Goal: Transaction & Acquisition: Purchase product/service

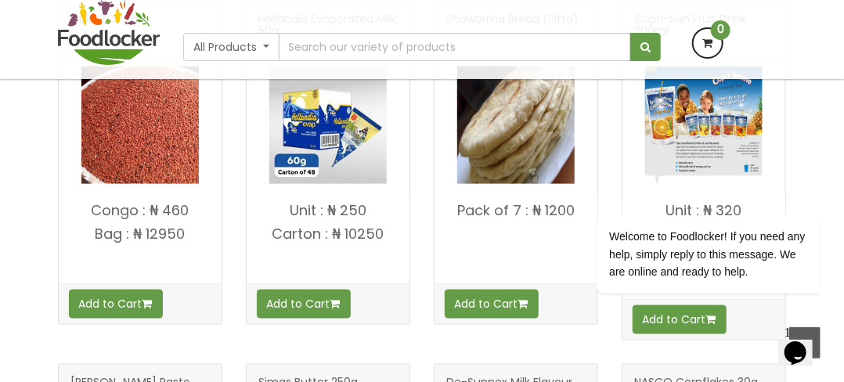
scroll to position [522, 0]
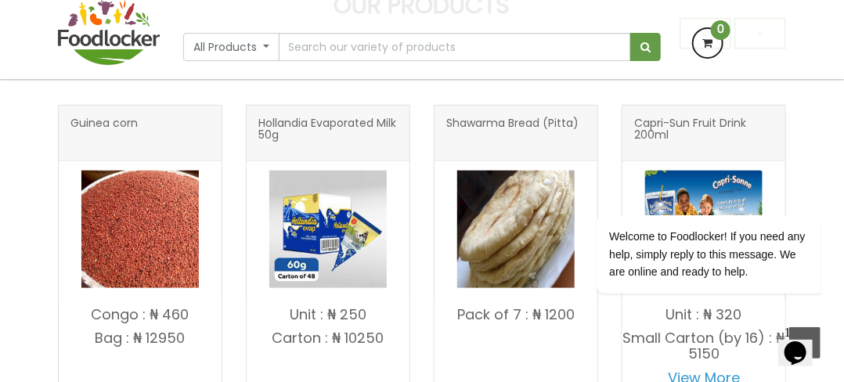
click at [153, 232] on img at bounding box center [139, 229] width 117 height 117
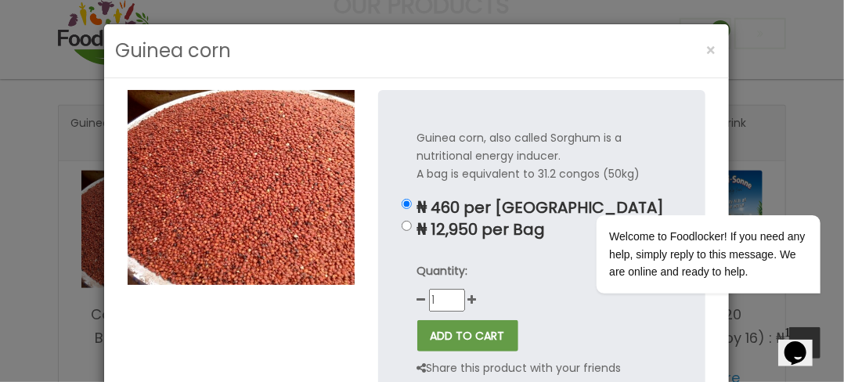
click at [286, 203] on img at bounding box center [241, 187] width 227 height 194
click at [749, 96] on div "Welcome to Foodlocker! If you need any help, simply reply to this message. We a…" at bounding box center [686, 189] width 282 height 238
click at [712, 49] on button "×" at bounding box center [711, 50] width 27 height 32
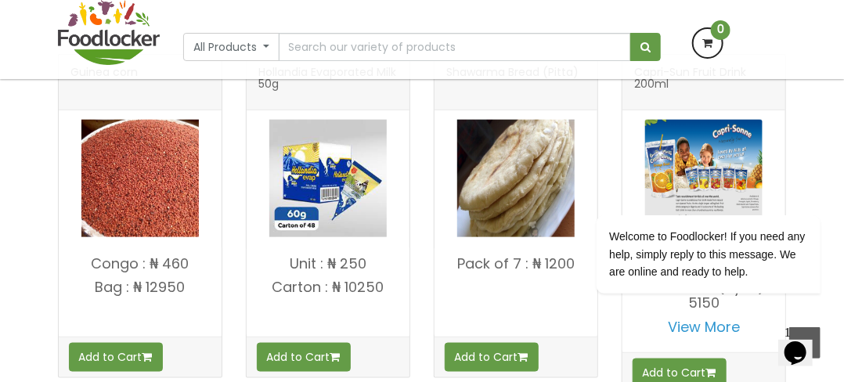
scroll to position [600, 0]
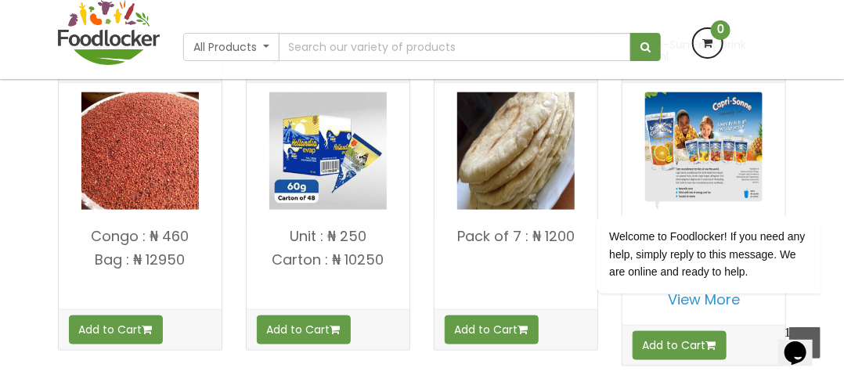
click at [501, 176] on img at bounding box center [515, 150] width 117 height 117
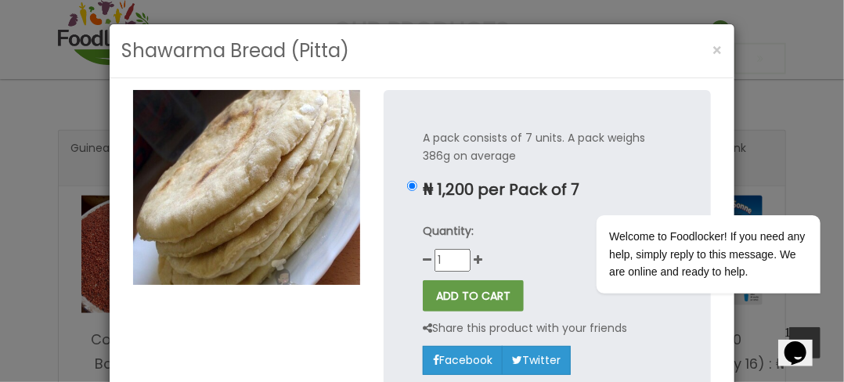
scroll to position [704, 0]
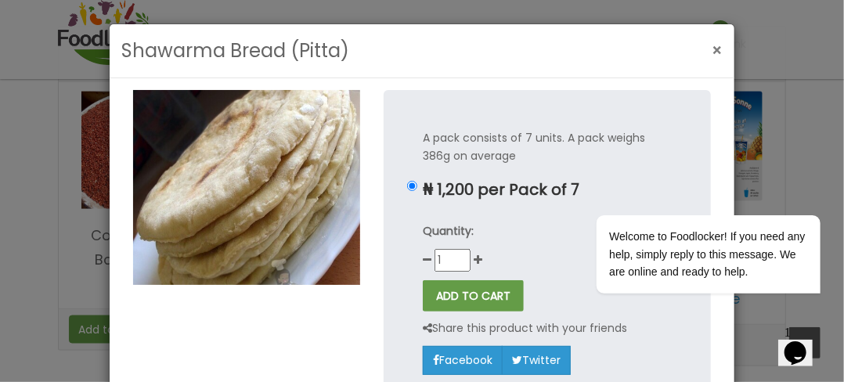
click at [711, 50] on span "×" at bounding box center [716, 50] width 11 height 23
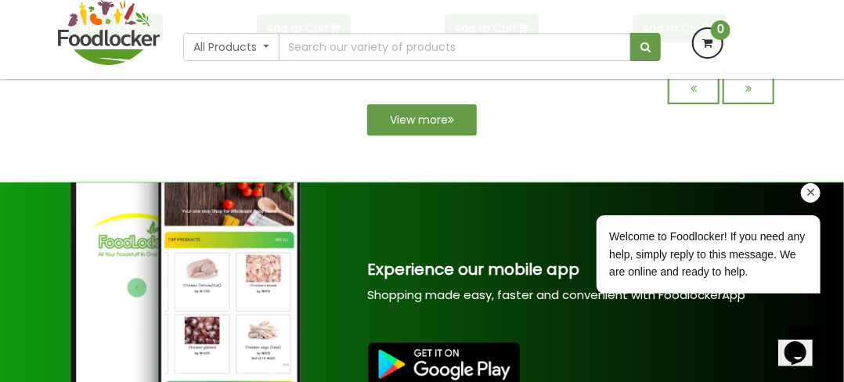
scroll to position [1617, 0]
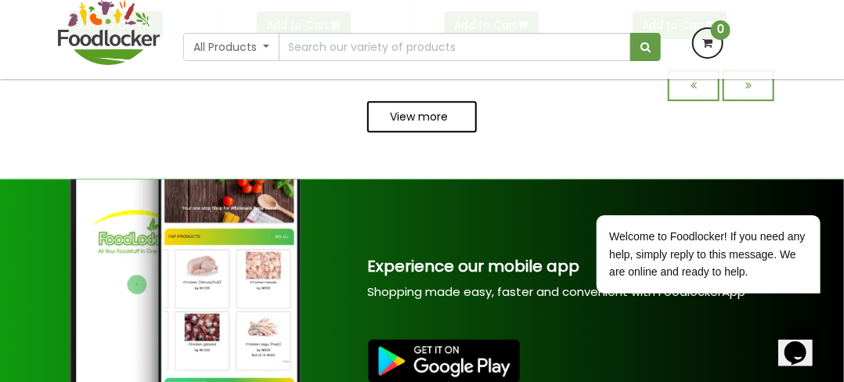
click at [451, 116] on icon at bounding box center [451, 116] width 6 height 11
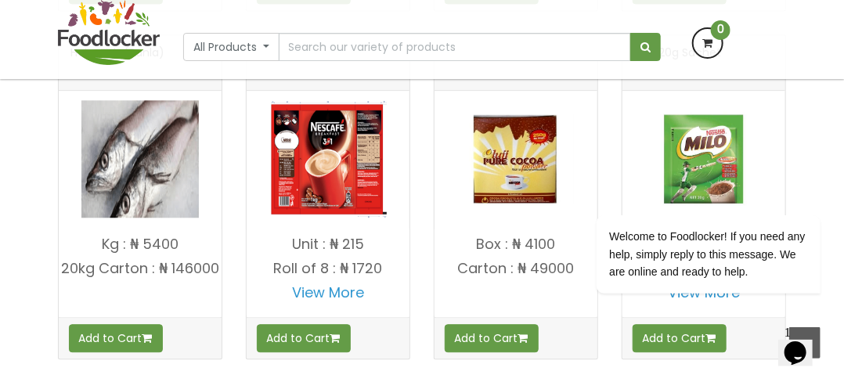
scroll to position [1225, 0]
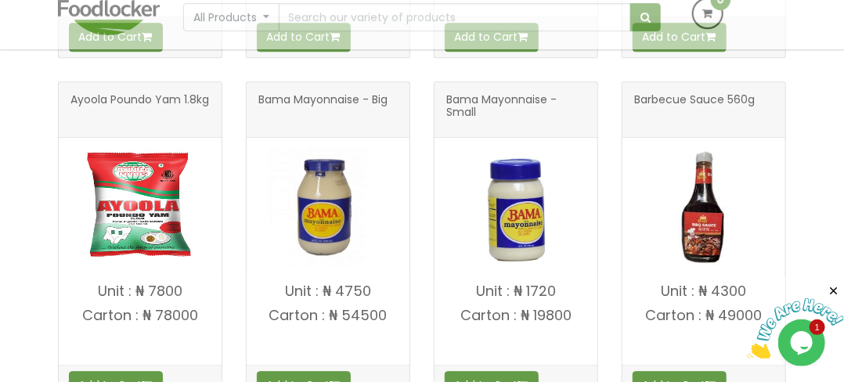
scroll to position [1409, 0]
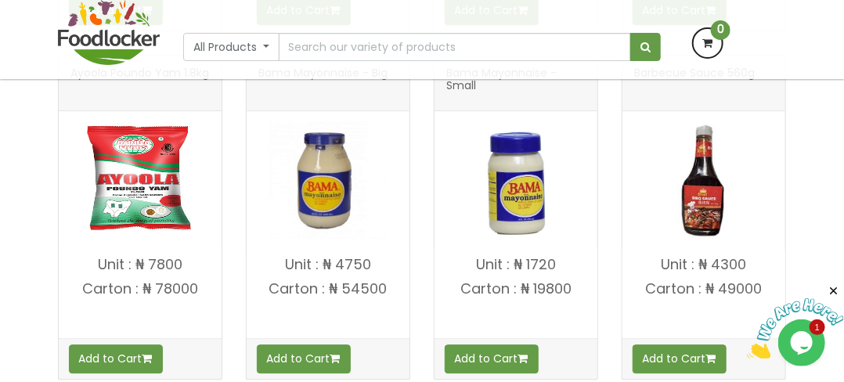
click at [354, 211] on img at bounding box center [327, 179] width 117 height 117
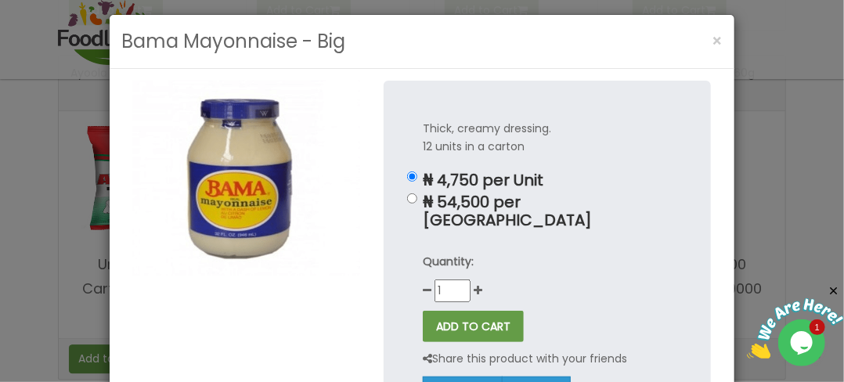
scroll to position [0, 0]
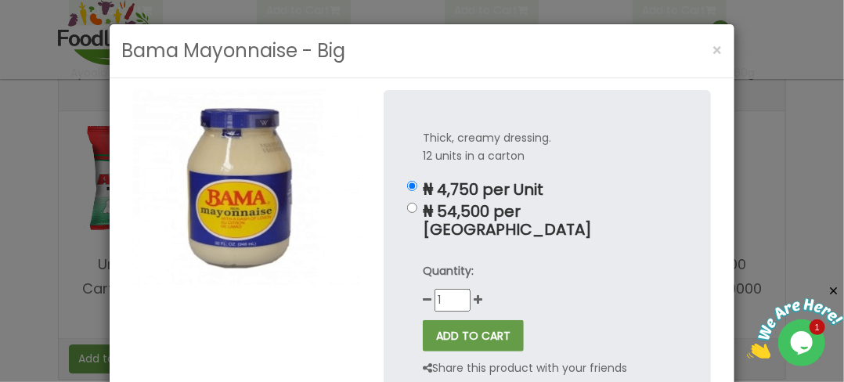
click at [783, 57] on div "Bama Mayonnaise - Big × Thick, creamy dressing. 12 units in a carton ₦ 4,750 pe…" at bounding box center [422, 191] width 844 height 382
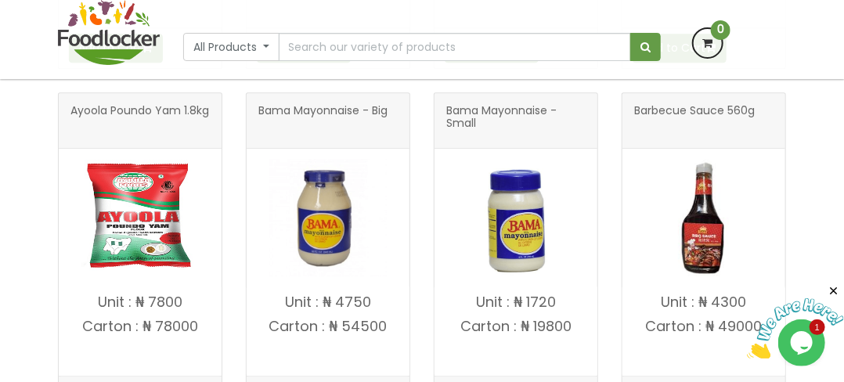
scroll to position [1409, 0]
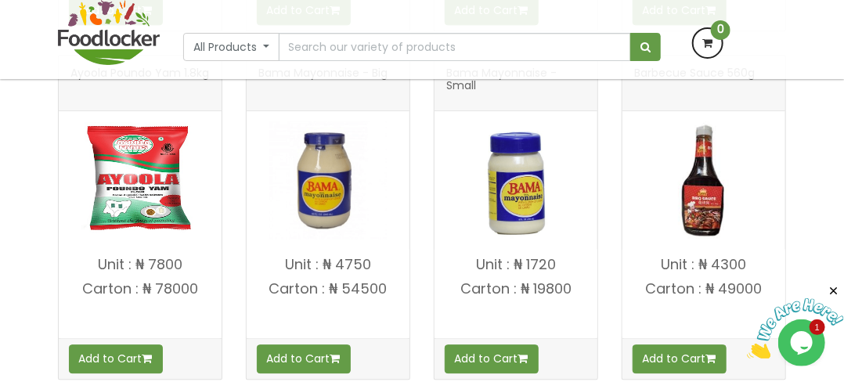
click at [516, 203] on img at bounding box center [515, 179] width 117 height 117
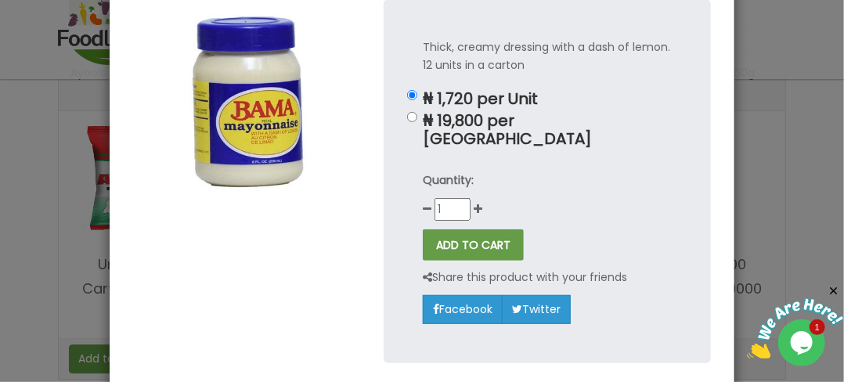
scroll to position [0, 0]
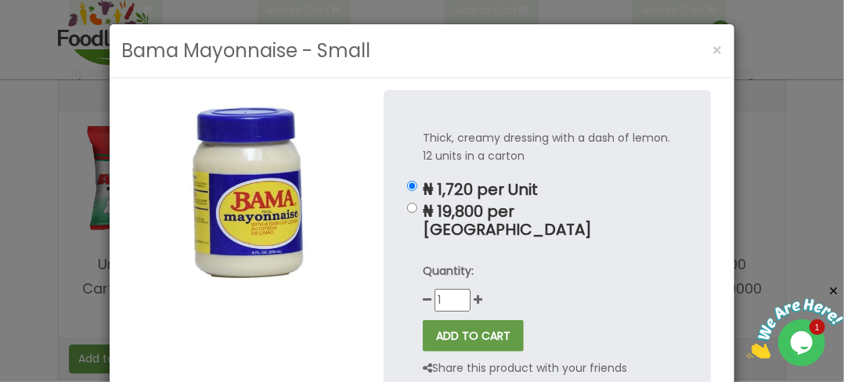
click at [285, 211] on img at bounding box center [246, 187] width 227 height 194
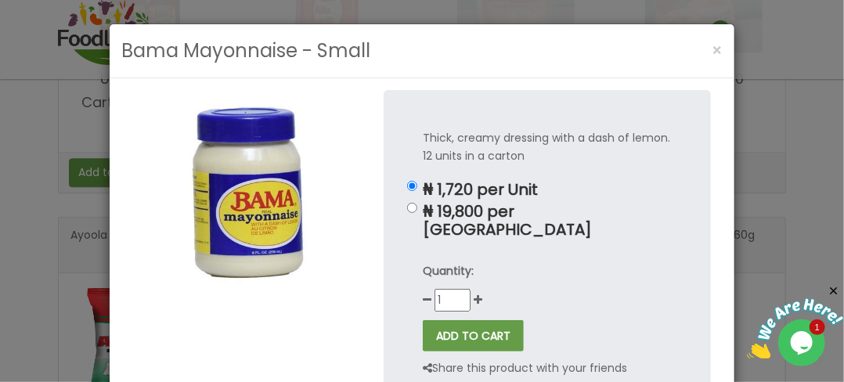
scroll to position [1174, 0]
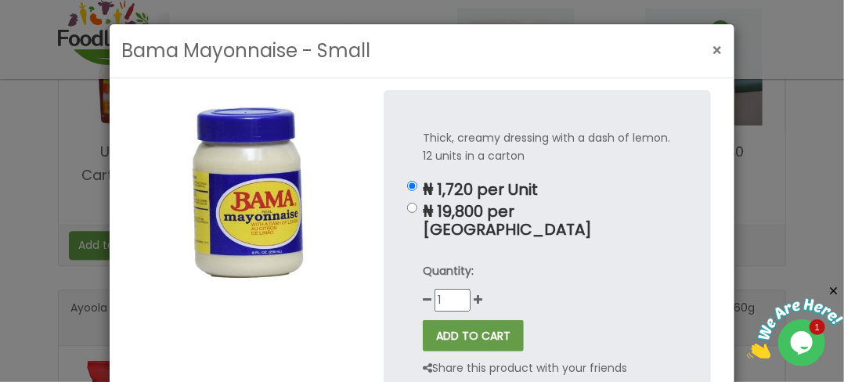
click at [711, 51] on span "×" at bounding box center [716, 50] width 11 height 23
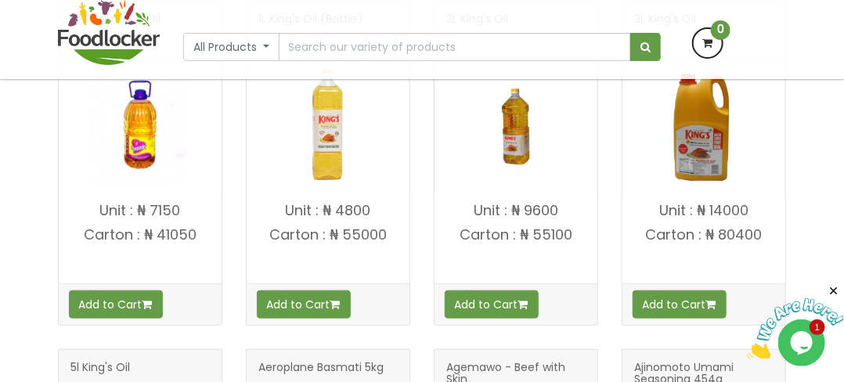
scroll to position [391, 0]
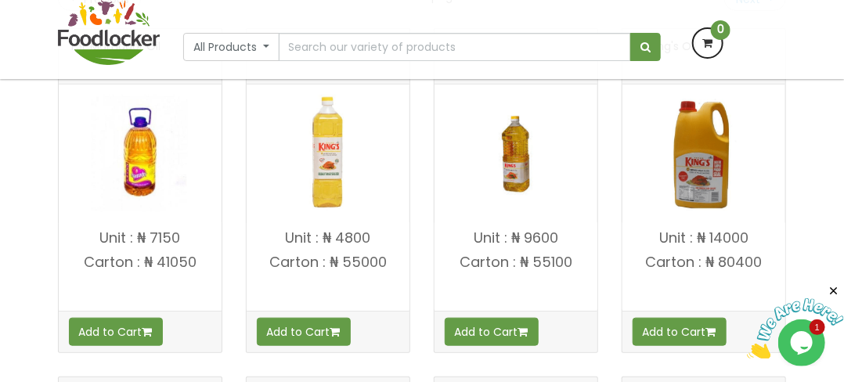
click at [707, 154] on img at bounding box center [703, 153] width 117 height 117
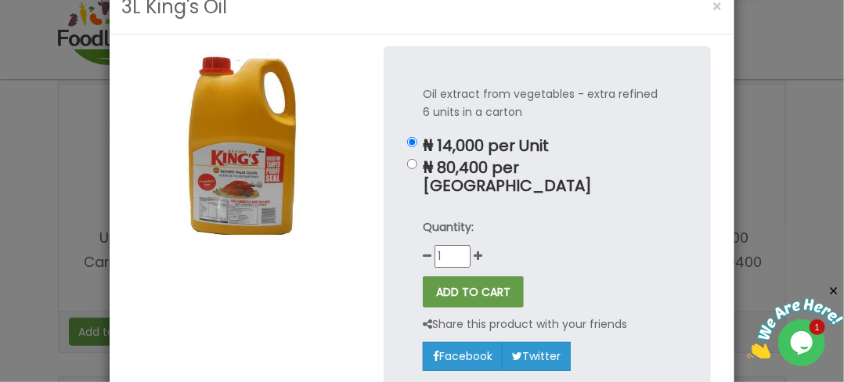
scroll to position [78, 0]
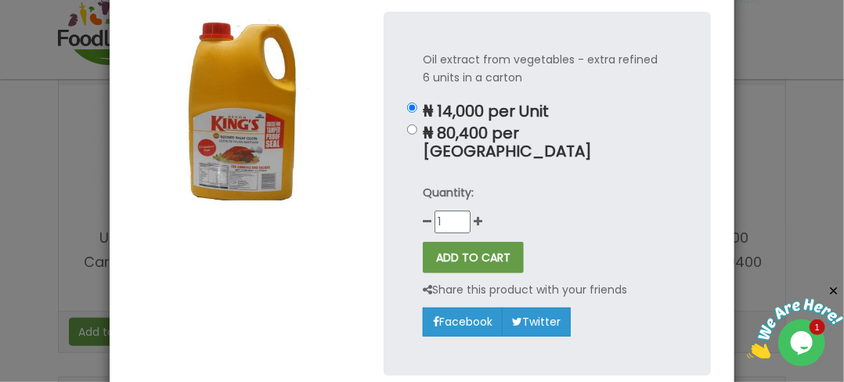
click at [749, 112] on div "3L King's Oil × Oil extract from vegetables - extra refined 6 units in a carton…" at bounding box center [422, 191] width 844 height 382
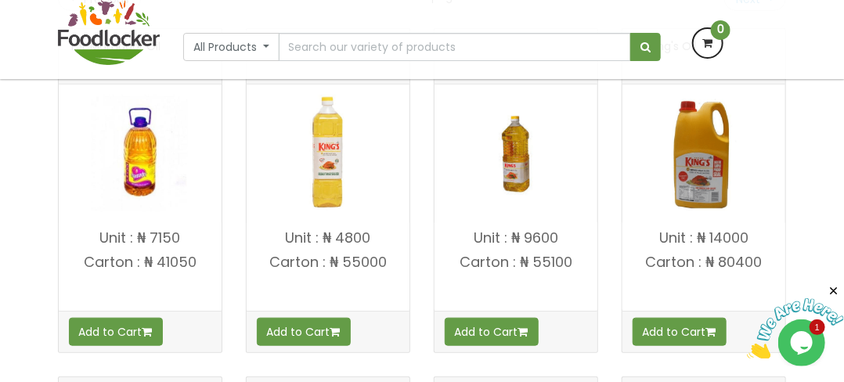
click at [131, 142] on img at bounding box center [139, 153] width 117 height 117
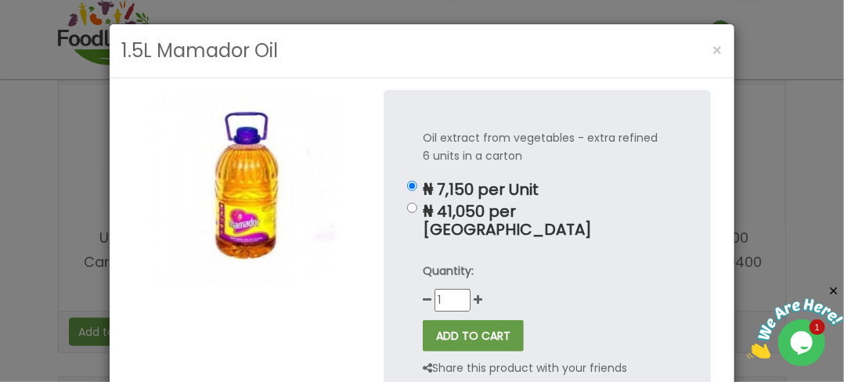
scroll to position [0, 0]
click at [279, 97] on img at bounding box center [246, 187] width 227 height 194
click at [715, 49] on span "×" at bounding box center [716, 50] width 11 height 23
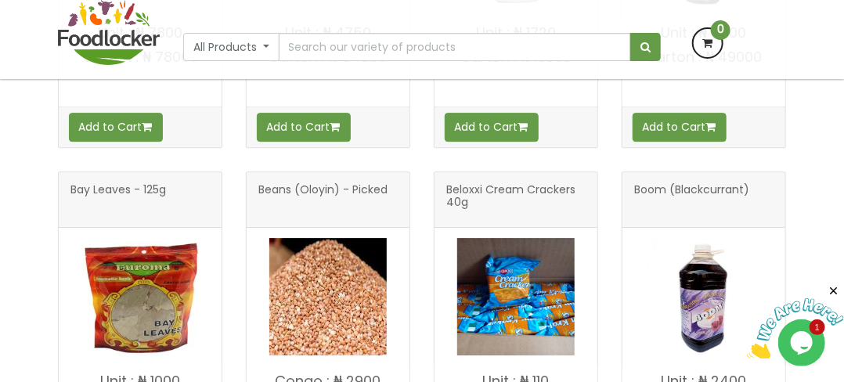
scroll to position [1722, 0]
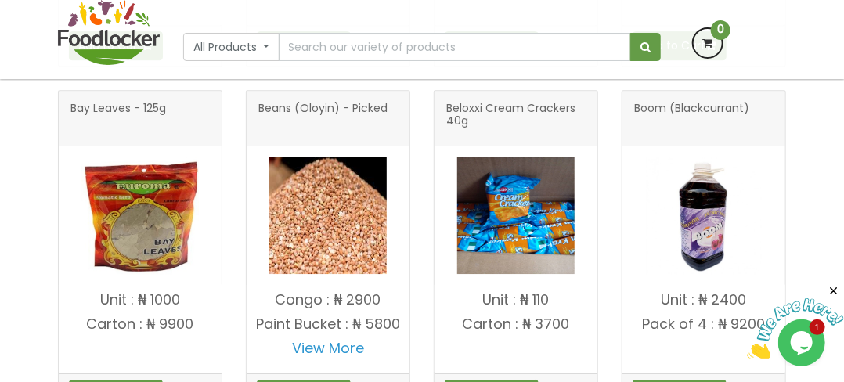
click at [338, 200] on img at bounding box center [327, 215] width 117 height 117
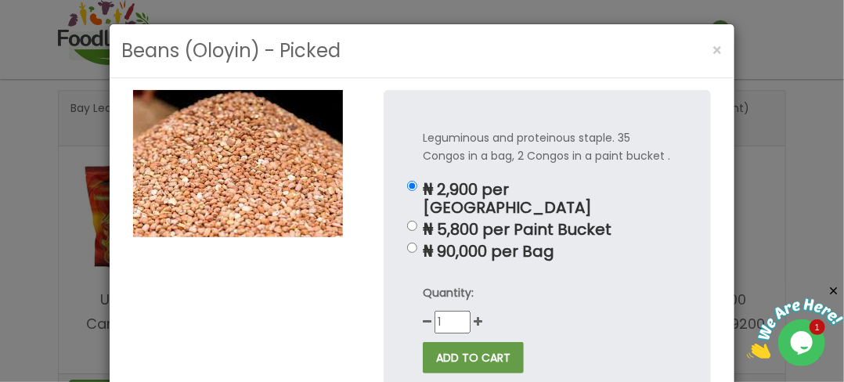
click at [271, 133] on img at bounding box center [238, 163] width 210 height 147
click at [412, 51] on div "Beans (Oloyin) - Picked ×" at bounding box center [422, 51] width 624 height 54
click at [711, 45] on span "×" at bounding box center [716, 50] width 11 height 23
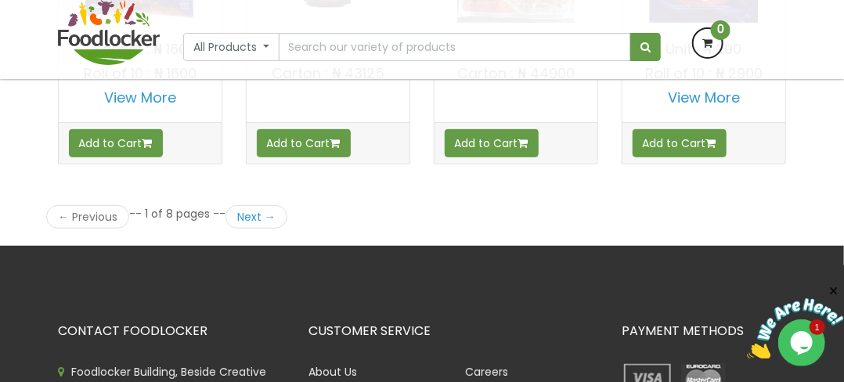
scroll to position [2348, 0]
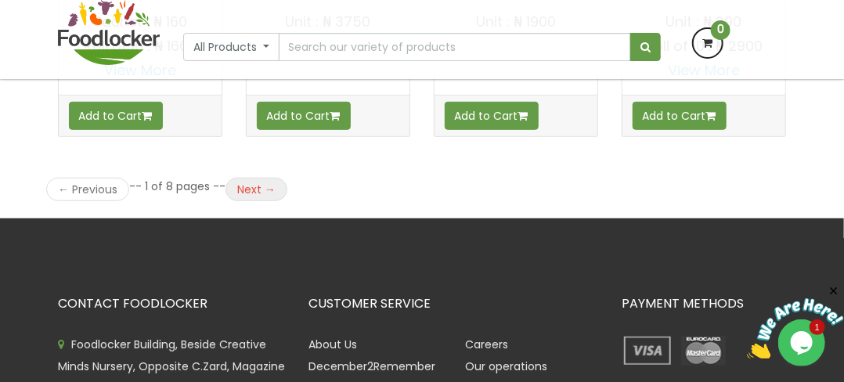
click at [244, 179] on link "Next →" at bounding box center [256, 189] width 62 height 23
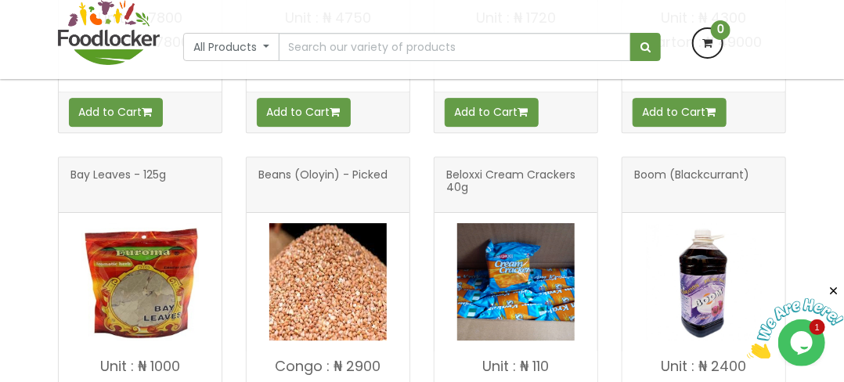
scroll to position [1643, 0]
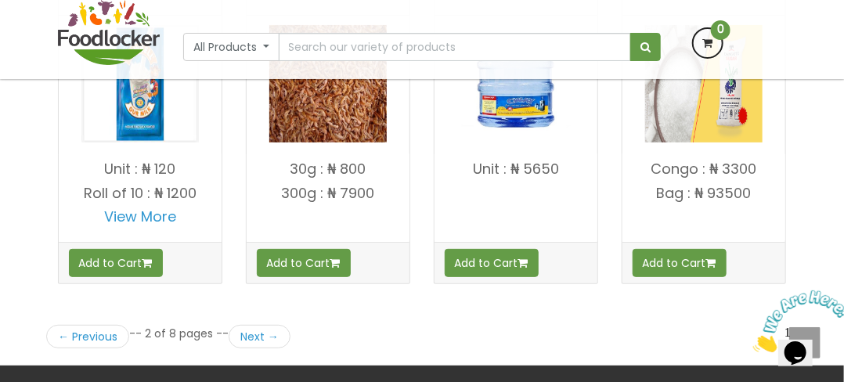
scroll to position [2211, 0]
